Goal: Check status: Check status

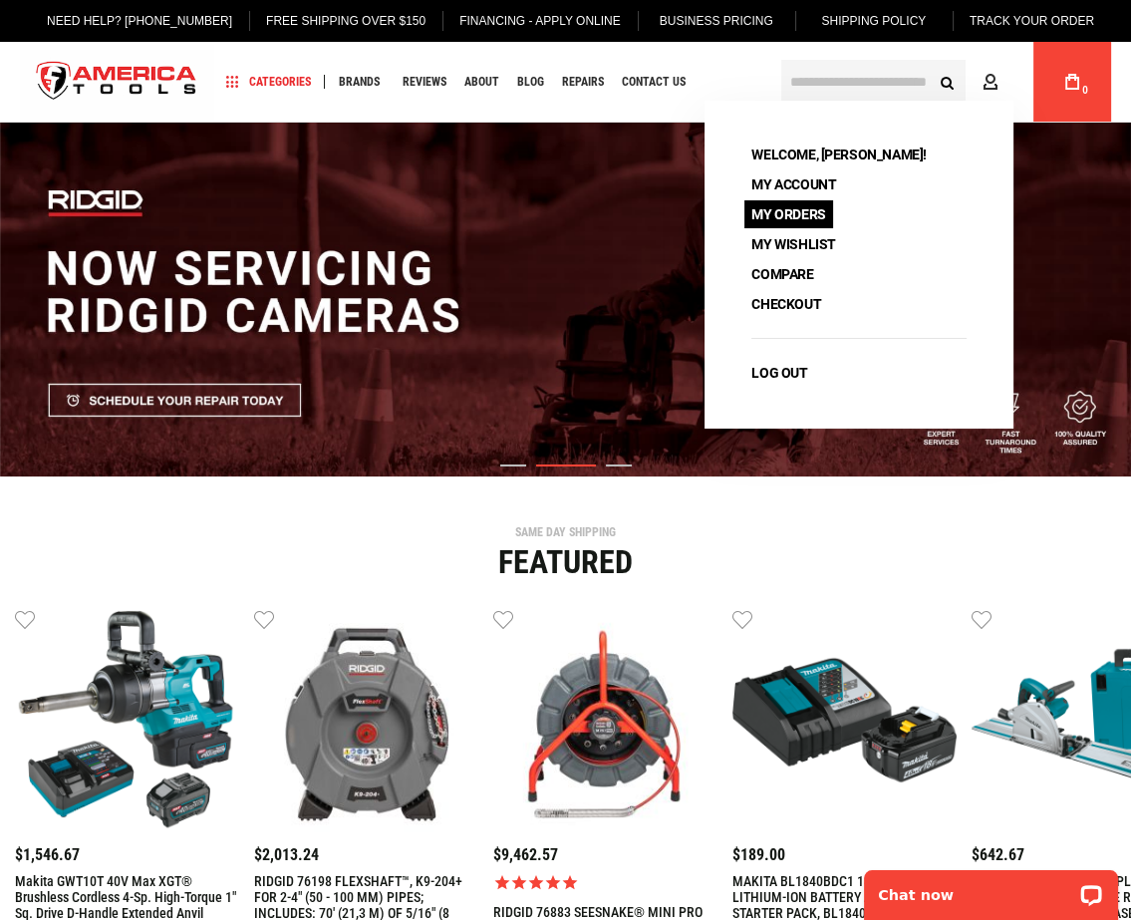
click at [805, 214] on link "My Orders" at bounding box center [788, 214] width 88 height 28
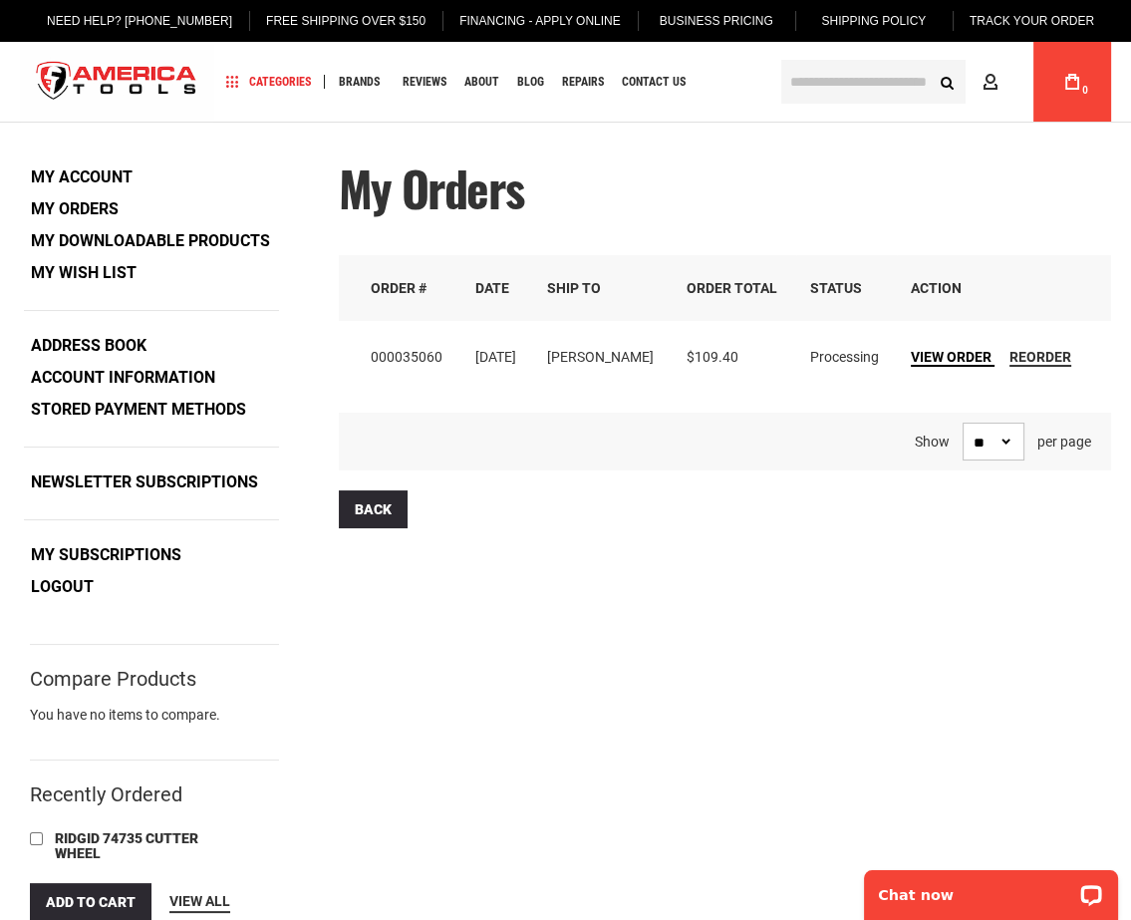
click at [922, 359] on span "View Order" at bounding box center [951, 357] width 81 height 16
